Goal: Information Seeking & Learning: Learn about a topic

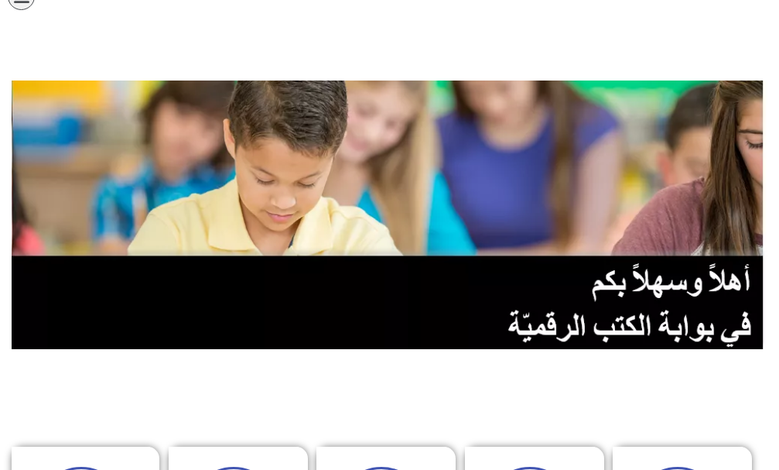
scroll to position [310, 0]
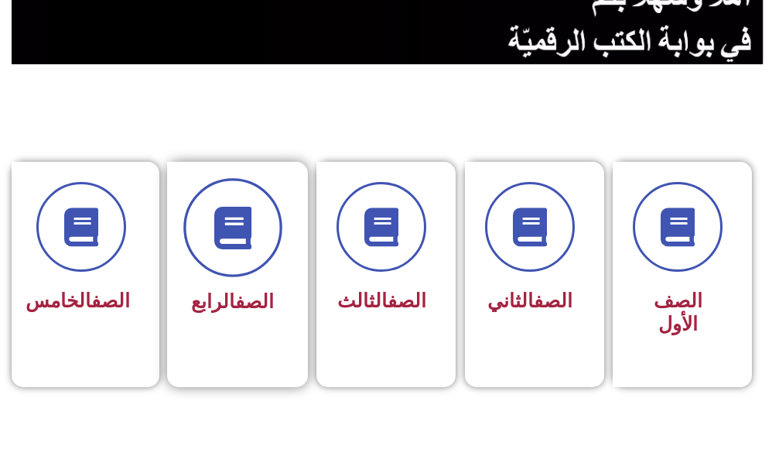
drag, startPoint x: 257, startPoint y: 215, endPoint x: 260, endPoint y: 202, distance: 13.5
click at [260, 202] on span at bounding box center [232, 227] width 99 height 99
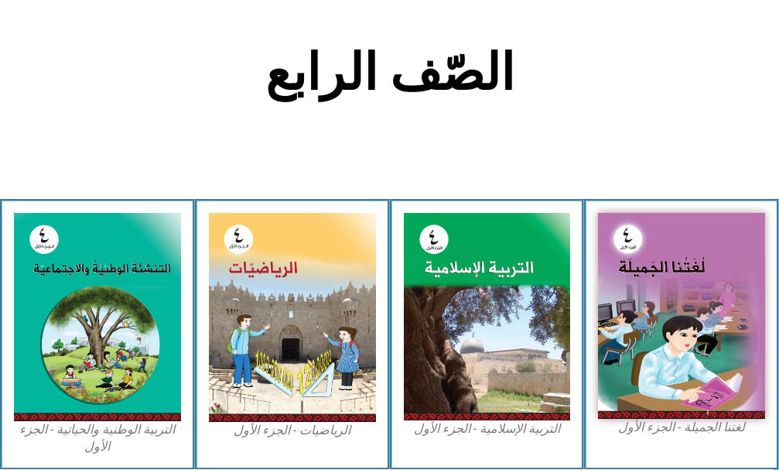
scroll to position [387, 0]
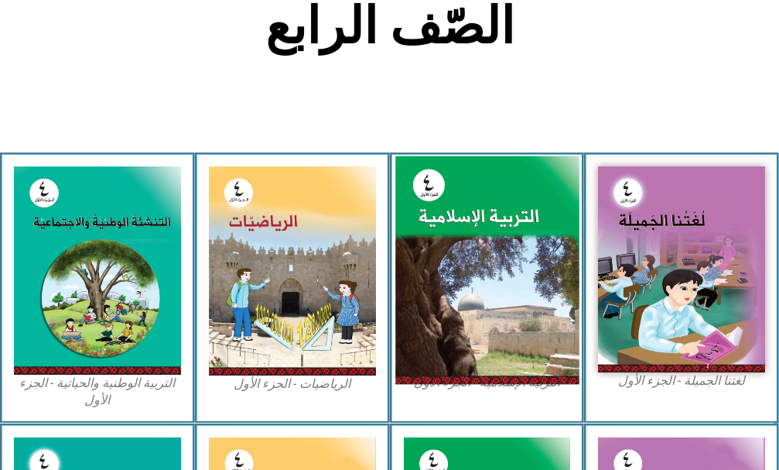
click at [483, 226] on img at bounding box center [486, 270] width 183 height 228
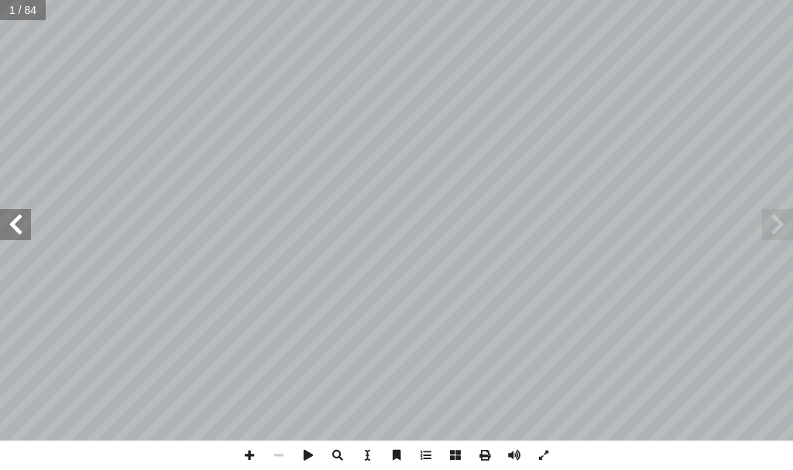
click at [27, 238] on span at bounding box center [15, 224] width 31 height 31
click at [26, 235] on span at bounding box center [15, 224] width 31 height 31
click at [23, 233] on span at bounding box center [15, 224] width 31 height 31
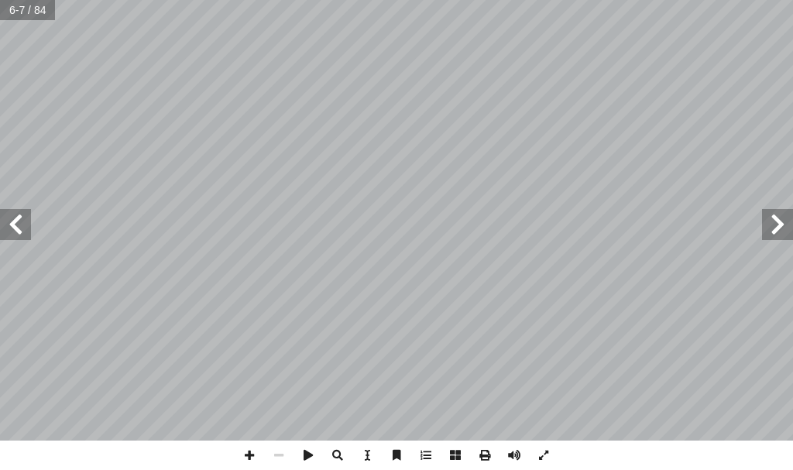
click at [772, 221] on span at bounding box center [777, 224] width 31 height 31
click at [20, 224] on span at bounding box center [15, 224] width 31 height 31
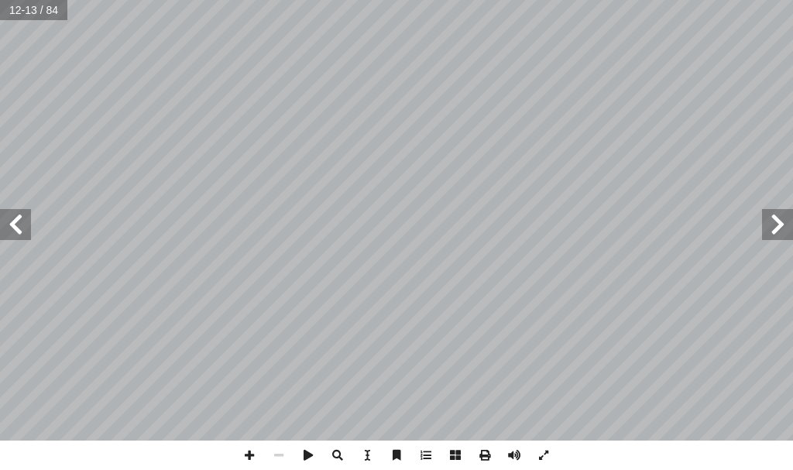
click at [20, 224] on span at bounding box center [15, 224] width 31 height 31
click at [26, 234] on span at bounding box center [15, 224] width 31 height 31
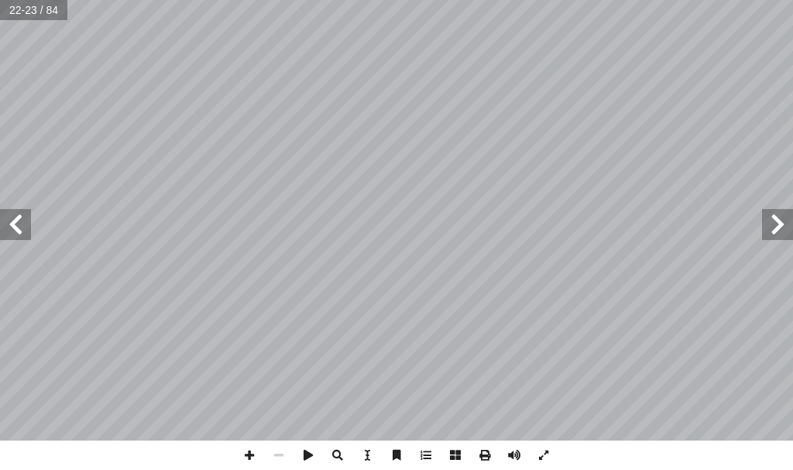
click at [24, 238] on span at bounding box center [15, 224] width 31 height 31
click at [782, 224] on span at bounding box center [777, 224] width 31 height 31
click at [18, 210] on span at bounding box center [15, 224] width 31 height 31
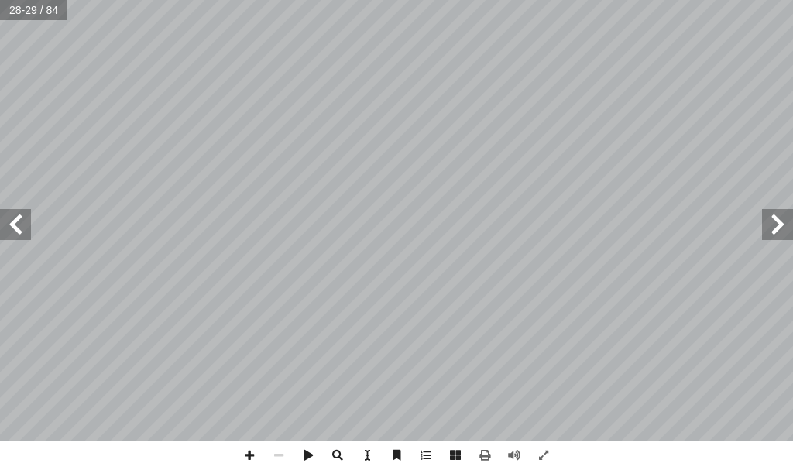
click at [783, 219] on span at bounding box center [777, 224] width 31 height 31
click at [15, 216] on span at bounding box center [15, 224] width 31 height 31
click at [571, 450] on div "٢٤ . لى) ْ ع أ (ال� لو: ْ ت أ ا :) شاط (٢ َ ن : ُ راكيب َّ الت َ و ُ دات َ ر ْ …" at bounding box center [396, 235] width 793 height 470
click at [183, 347] on div "٢٤ . لى) ْ ع أ (ال� لو: ْ ت أ ا :) شاط (٢ َ ن : ُ راكيب َّ الت َ و ُ دات َ ر ْ …" at bounding box center [396, 235] width 793 height 470
click at [241, 446] on span at bounding box center [249, 454] width 29 height 29
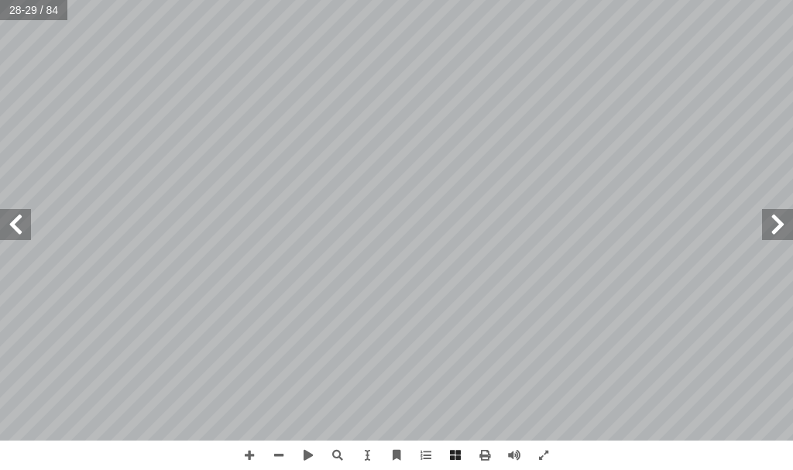
click at [12, 218] on span at bounding box center [15, 224] width 31 height 31
click at [111, 0] on html "الصفحة الرئيسية الصف الأول الصف الثاني الصف الثالث الصف الرابع الصف الخامس الصف…" at bounding box center [396, 52] width 793 height 104
click at [786, 231] on span at bounding box center [777, 224] width 31 height 31
click at [9, 211] on span at bounding box center [15, 224] width 31 height 31
